Goal: Book appointment/travel/reservation

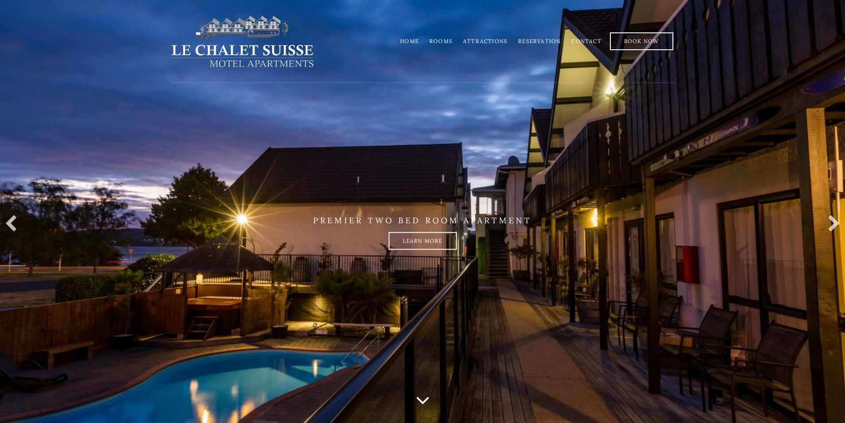
click at [442, 39] on link "Rooms" at bounding box center [441, 41] width 23 height 7
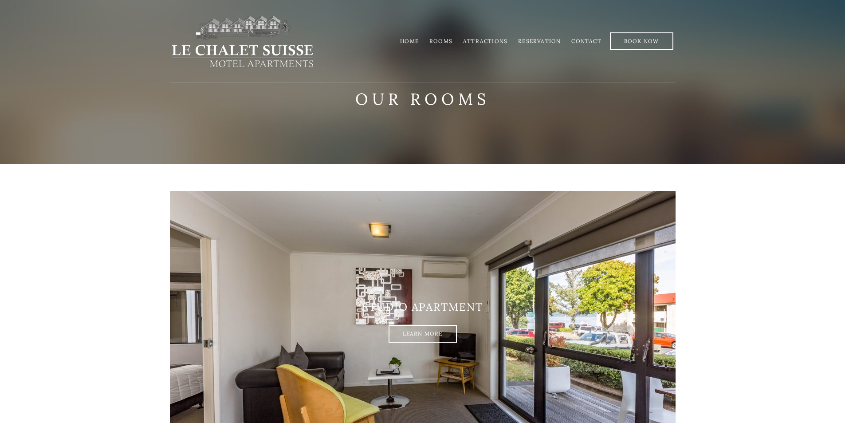
click at [411, 40] on link "Home" at bounding box center [409, 41] width 19 height 7
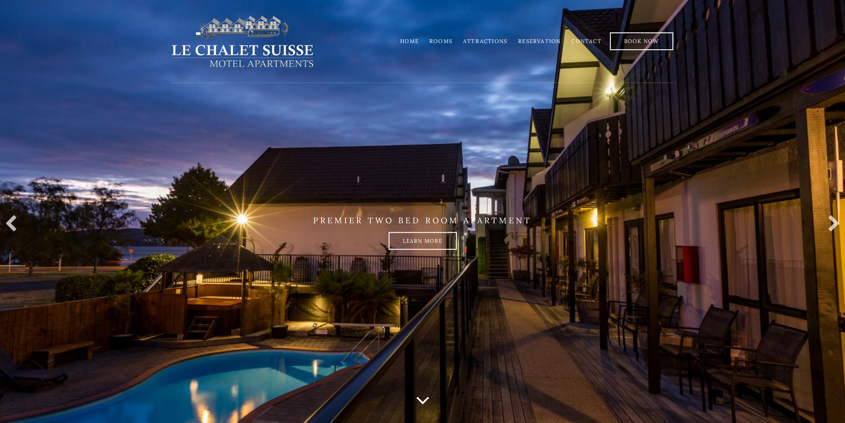
click at [446, 41] on link "Rooms" at bounding box center [441, 41] width 23 height 7
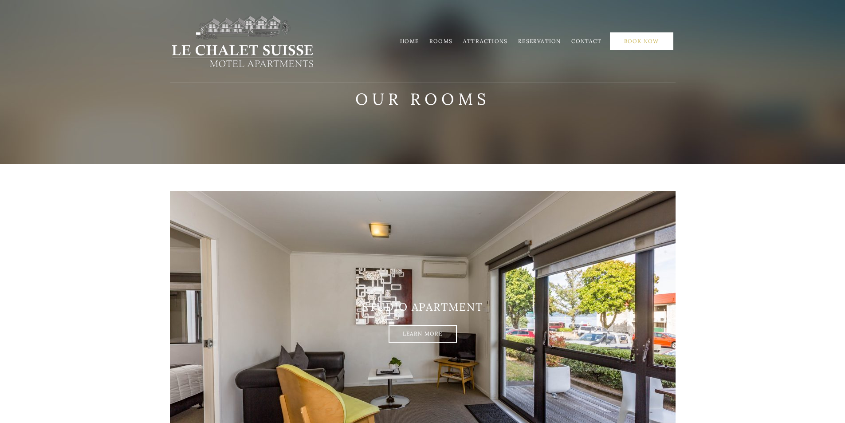
click at [641, 41] on link "Book Now" at bounding box center [641, 41] width 63 height 18
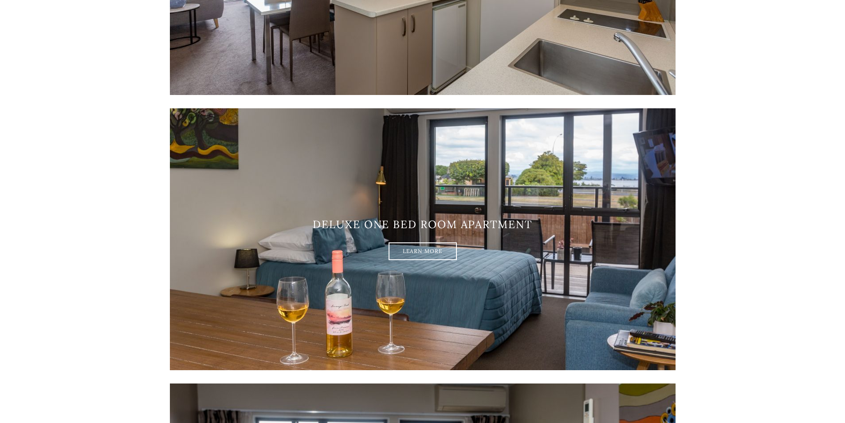
scroll to position [666, 0]
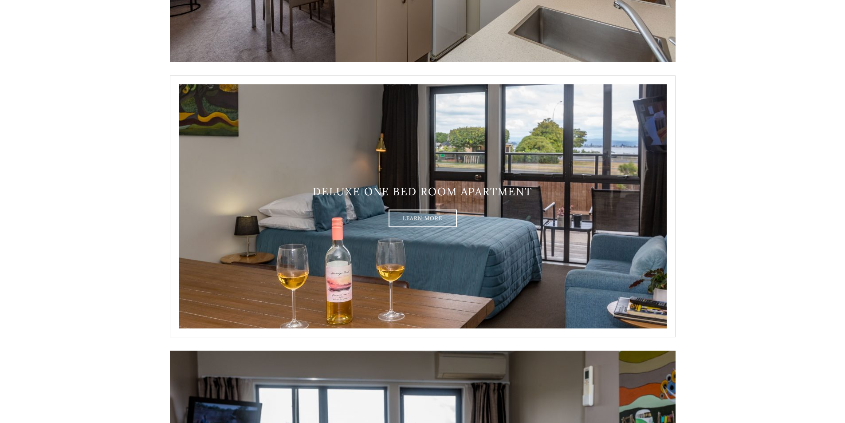
drag, startPoint x: 504, startPoint y: 209, endPoint x: 468, endPoint y: 220, distance: 37.5
click at [496, 213] on div "Deluxe one bed room apartment Learn More" at bounding box center [423, 207] width 506 height 42
click at [414, 217] on link "Learn More" at bounding box center [423, 218] width 68 height 18
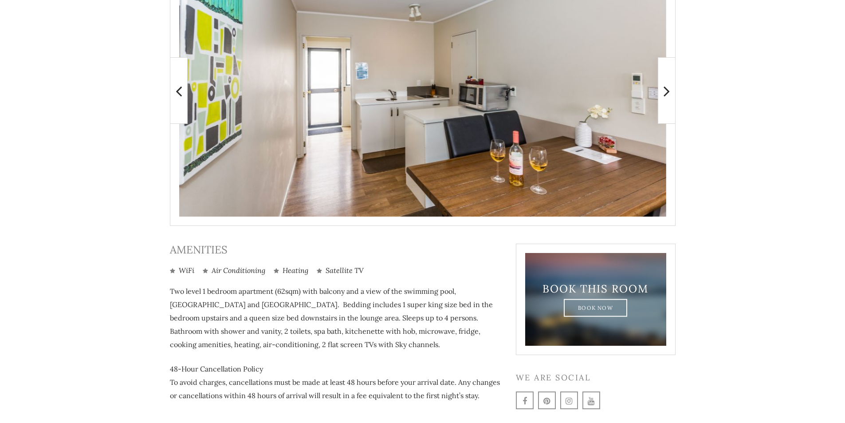
scroll to position [222, 0]
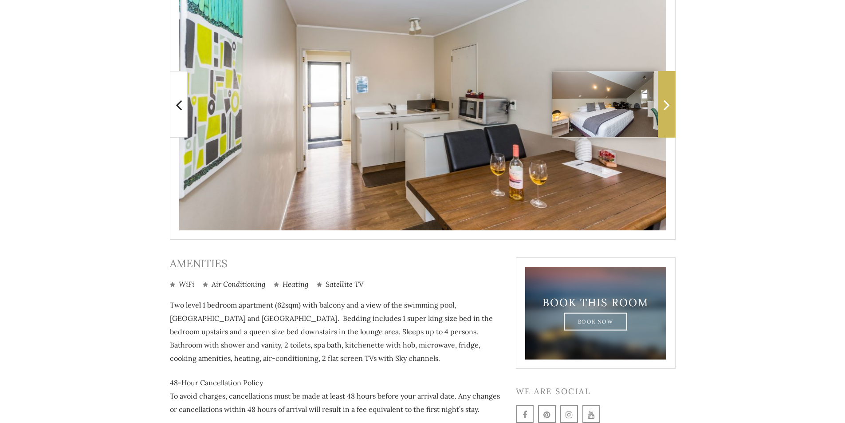
click at [666, 100] on icon at bounding box center [667, 105] width 6 height 18
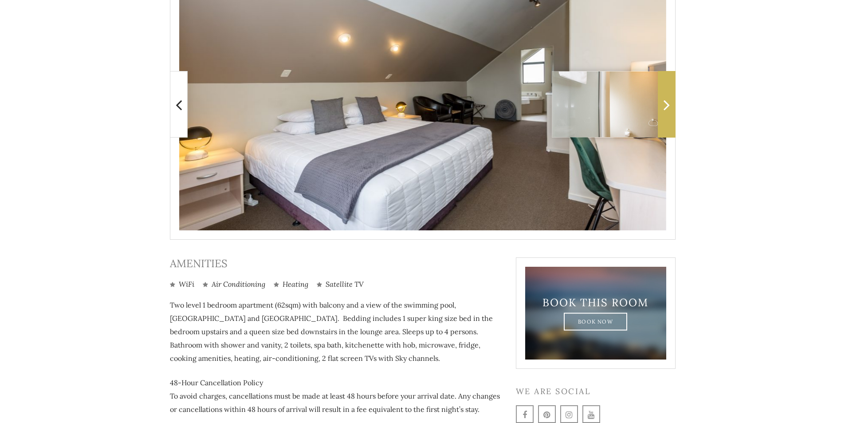
click at [668, 116] on span at bounding box center [667, 104] width 18 height 67
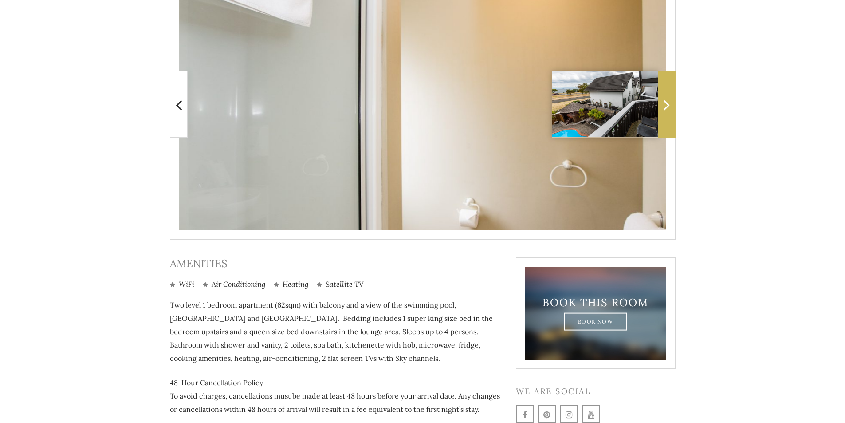
click at [668, 116] on span at bounding box center [667, 104] width 18 height 67
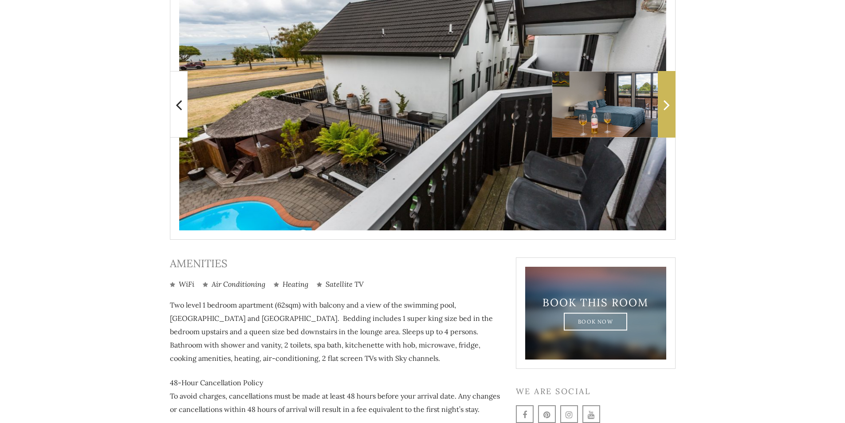
click at [668, 116] on span at bounding box center [667, 104] width 18 height 67
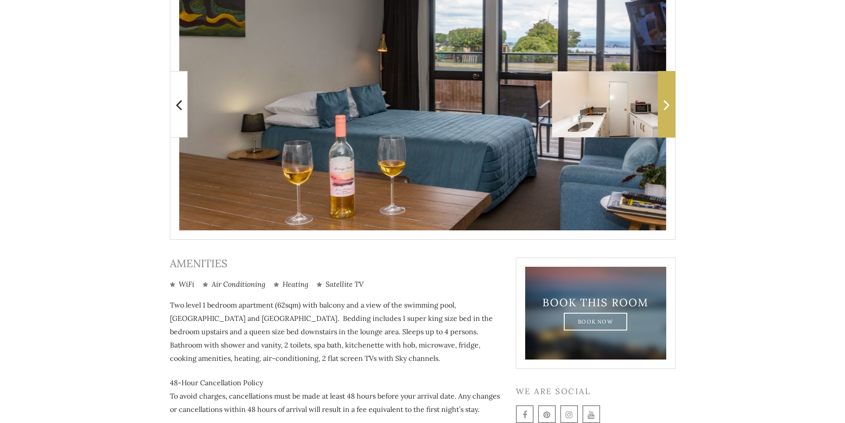
click at [668, 116] on span at bounding box center [667, 104] width 18 height 67
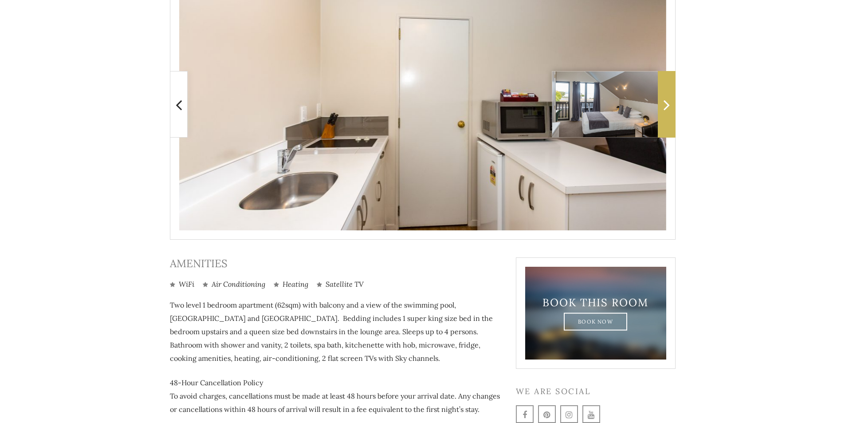
click at [668, 116] on span at bounding box center [667, 104] width 18 height 67
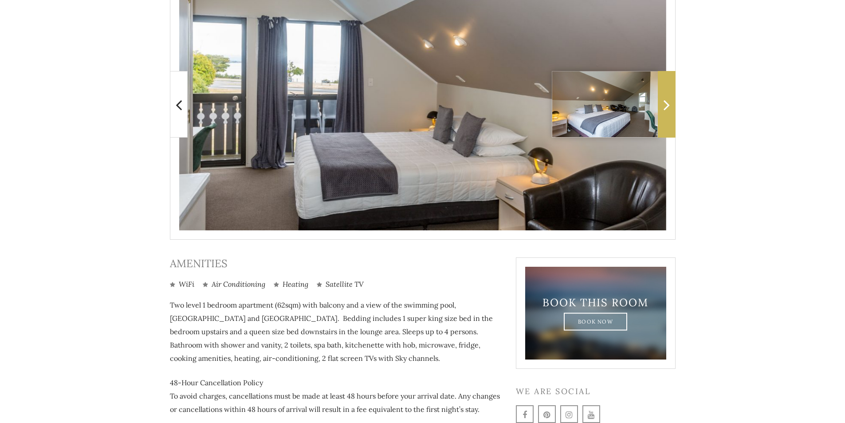
click at [668, 116] on span at bounding box center [667, 104] width 18 height 67
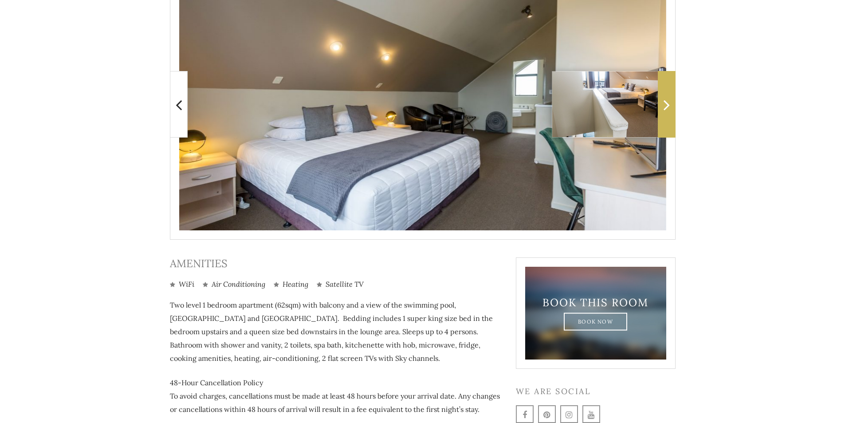
click at [668, 116] on span at bounding box center [667, 104] width 18 height 67
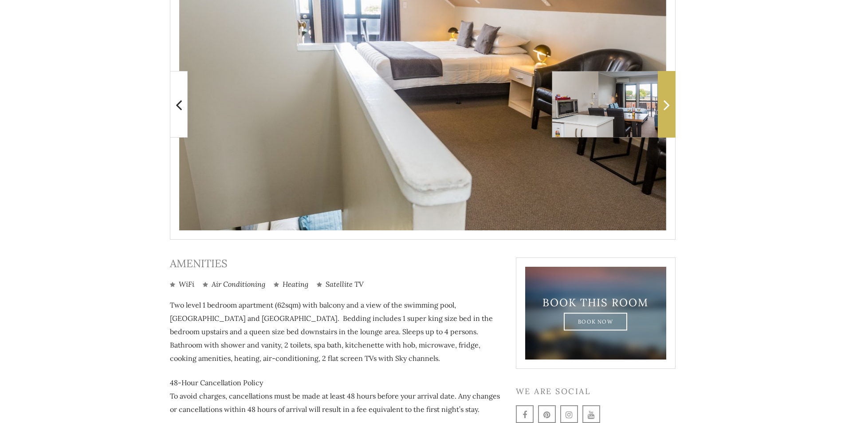
click at [668, 116] on span at bounding box center [667, 104] width 18 height 67
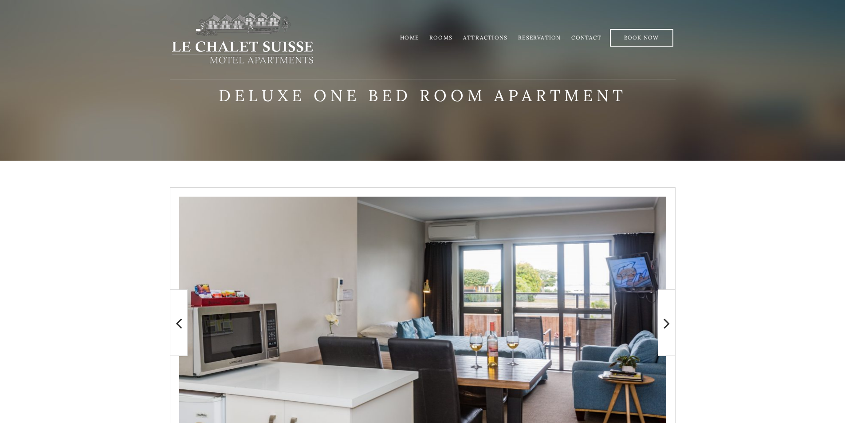
scroll to position [0, 0]
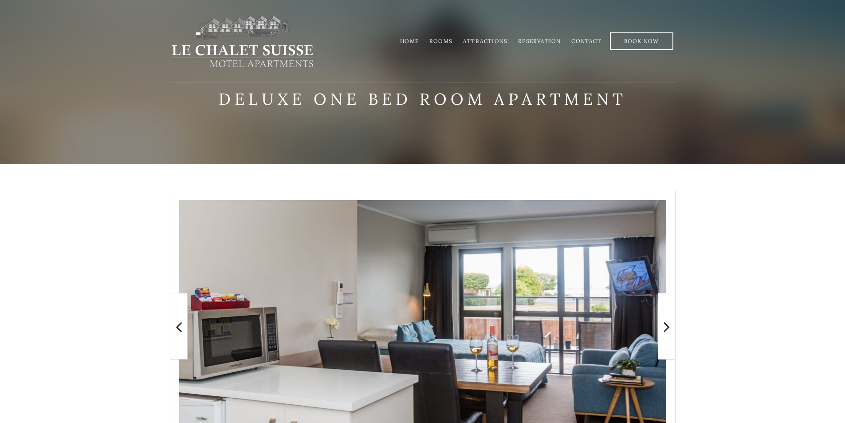
click at [405, 38] on link "Home" at bounding box center [409, 41] width 19 height 7
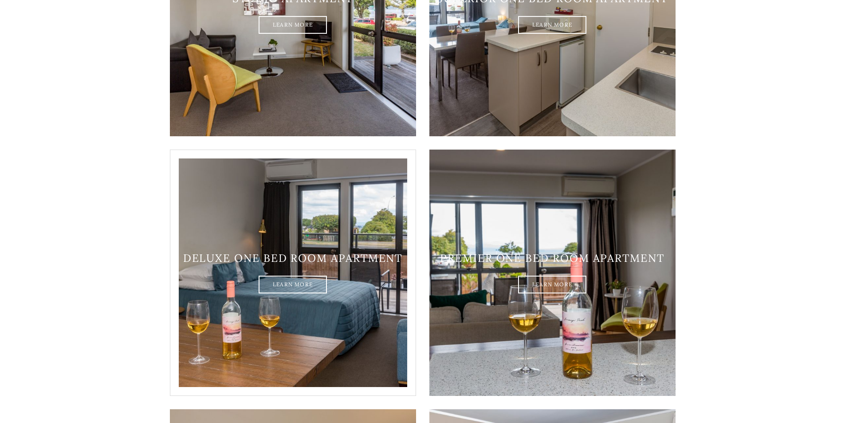
scroll to position [710, 0]
